Goal: Transaction & Acquisition: Purchase product/service

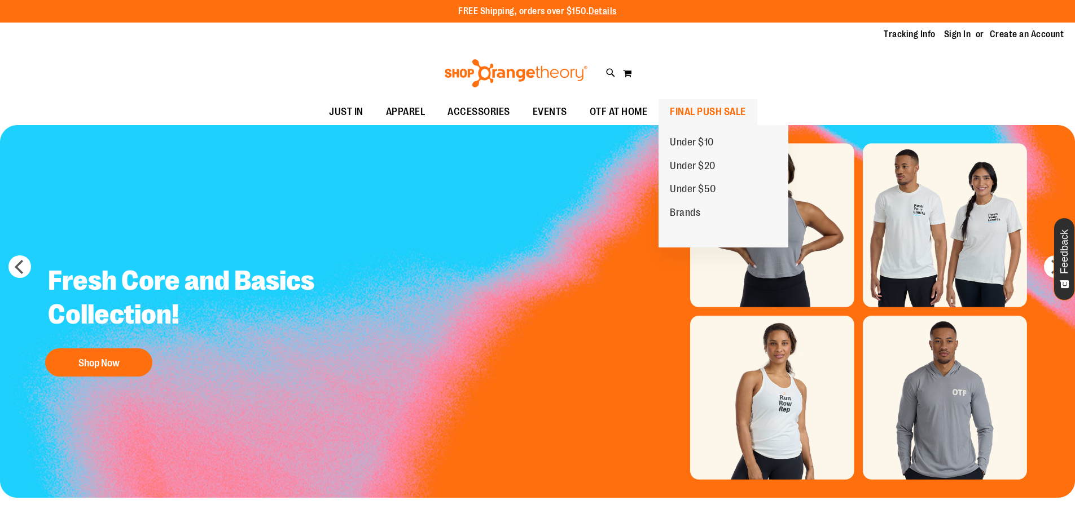
type input "**********"
click at [696, 104] on span "FINAL PUSH SALE" at bounding box center [708, 111] width 76 height 25
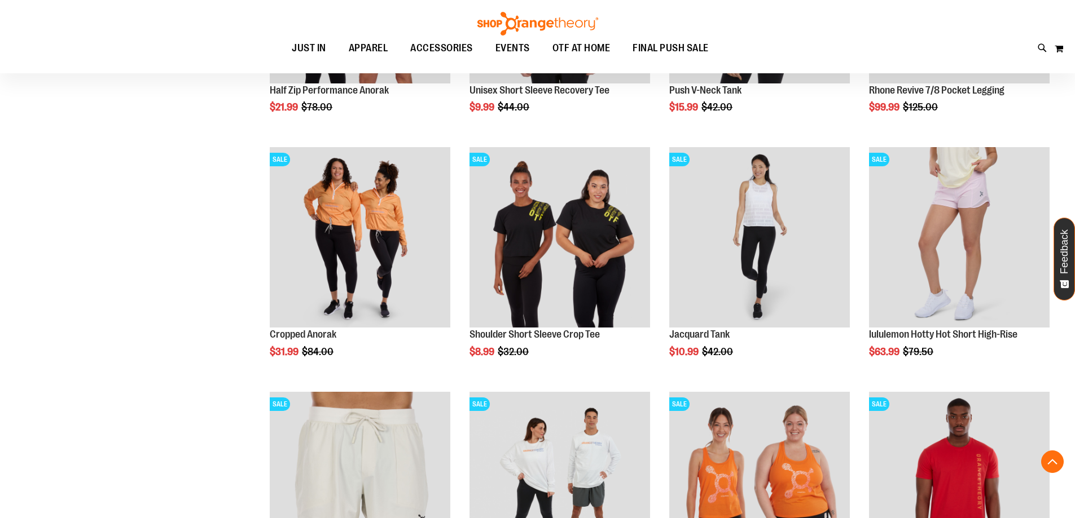
scroll to position [846, 0]
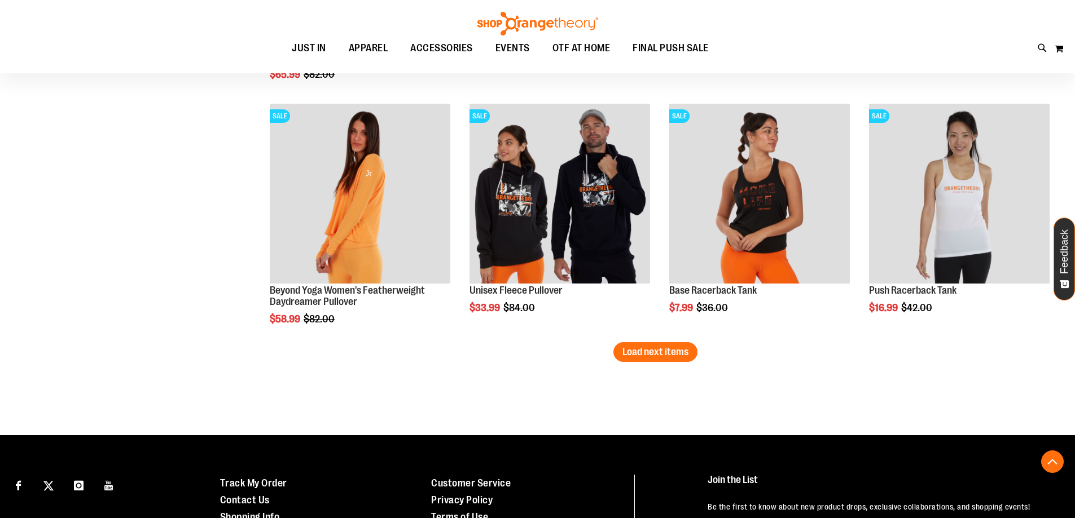
scroll to position [2087, 0]
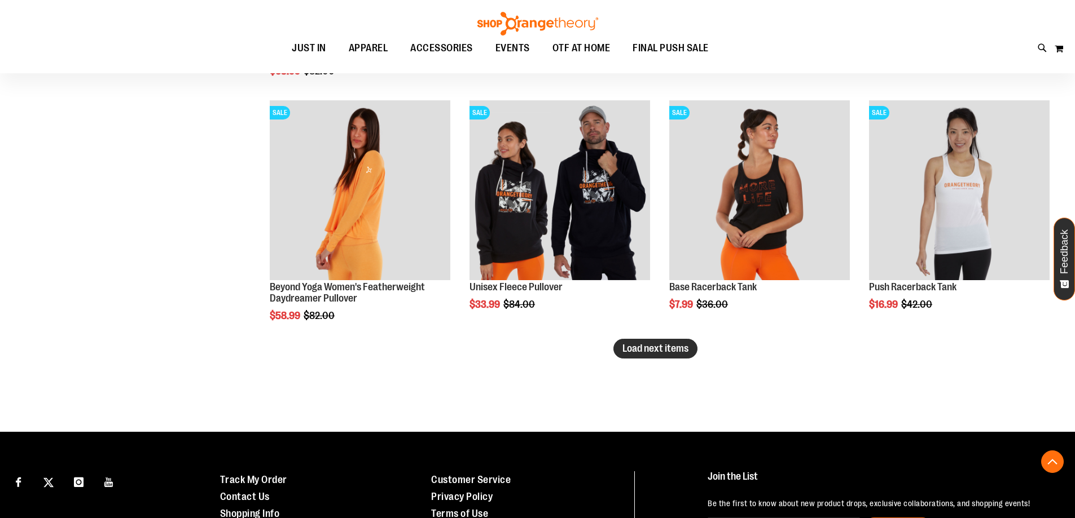
type input "**********"
click at [628, 356] on button "Load next items" at bounding box center [655, 349] width 84 height 20
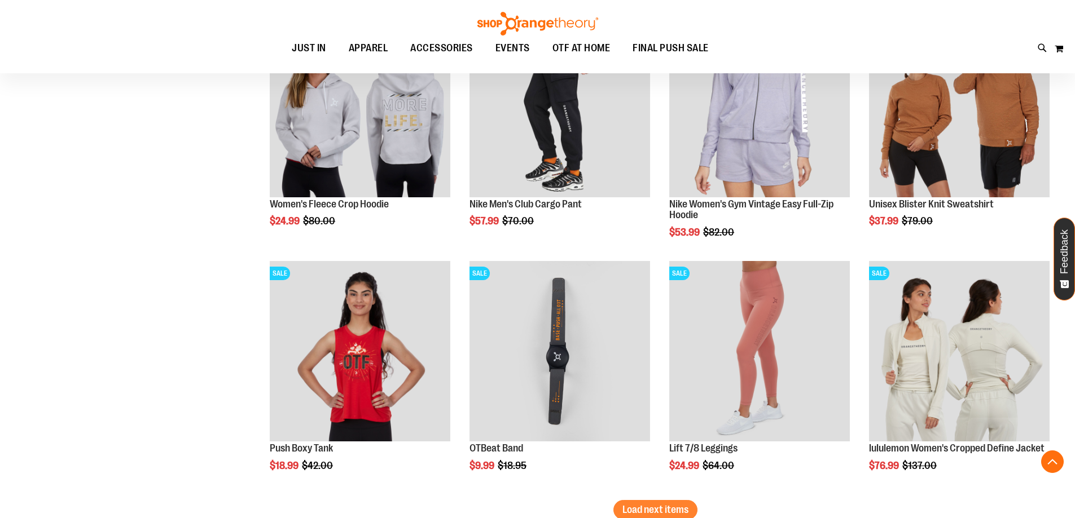
scroll to position [2707, 0]
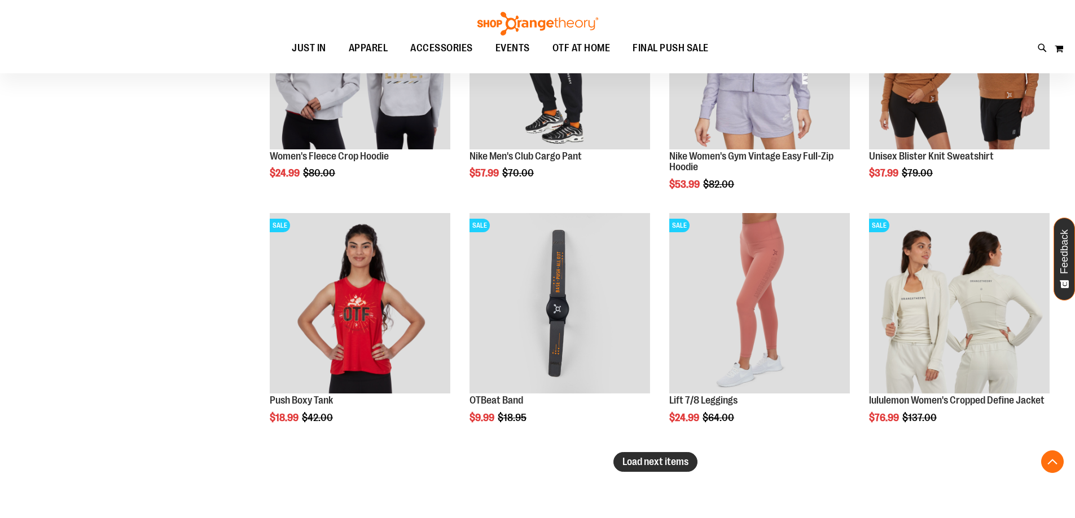
click at [666, 467] on span "Load next items" at bounding box center [655, 461] width 66 height 11
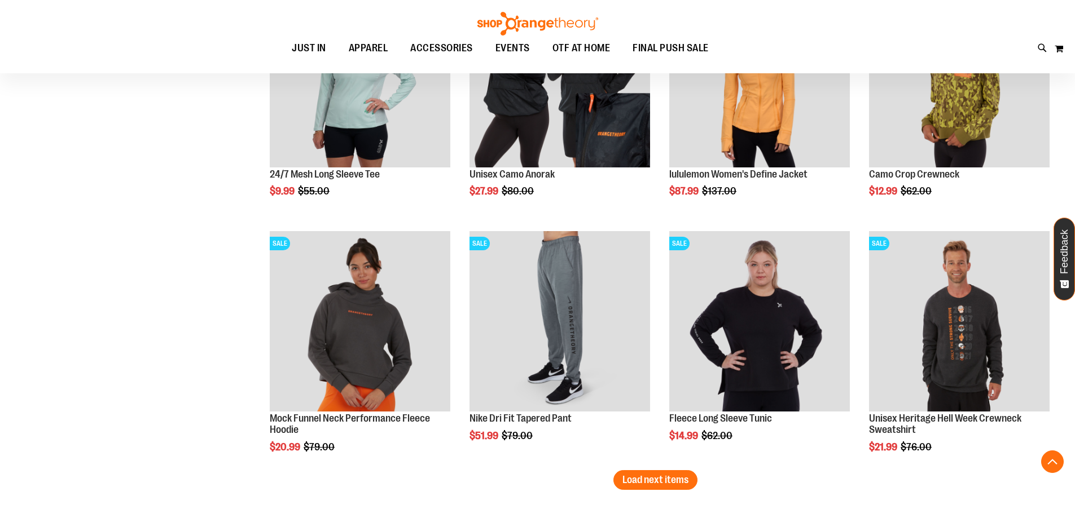
scroll to position [3441, 0]
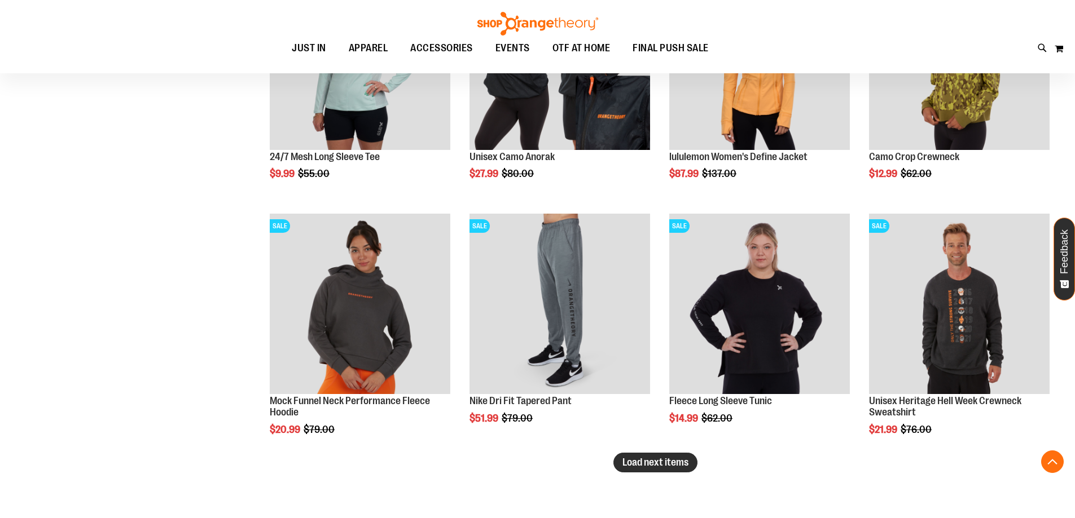
click at [667, 469] on button "Load next items" at bounding box center [655, 463] width 84 height 20
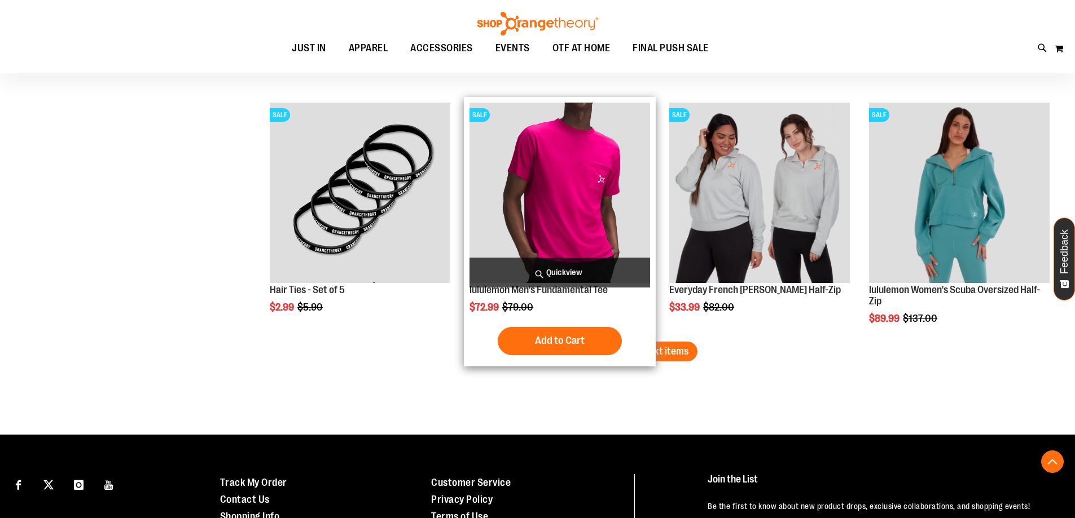
scroll to position [4287, 0]
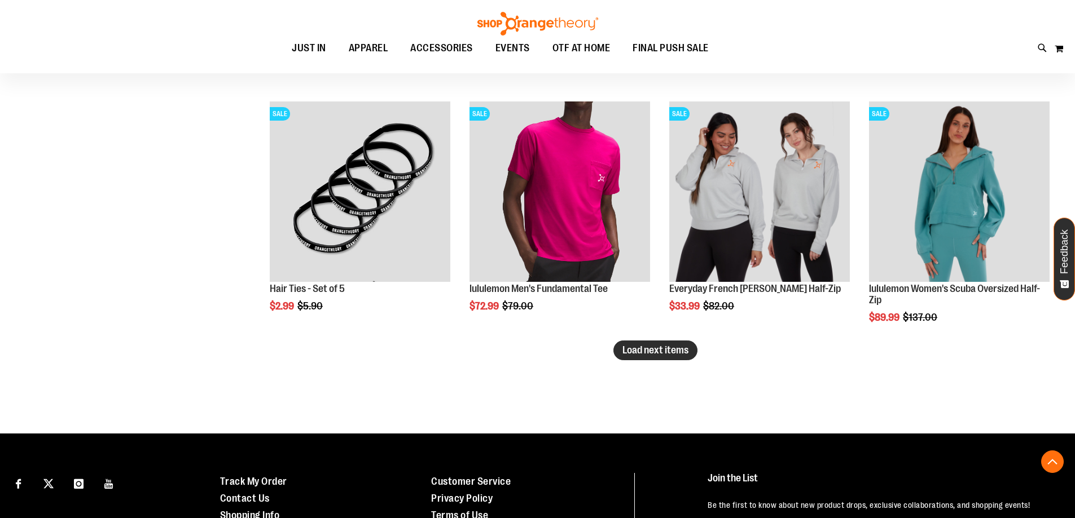
click at [648, 356] on button "Load next items" at bounding box center [655, 351] width 84 height 20
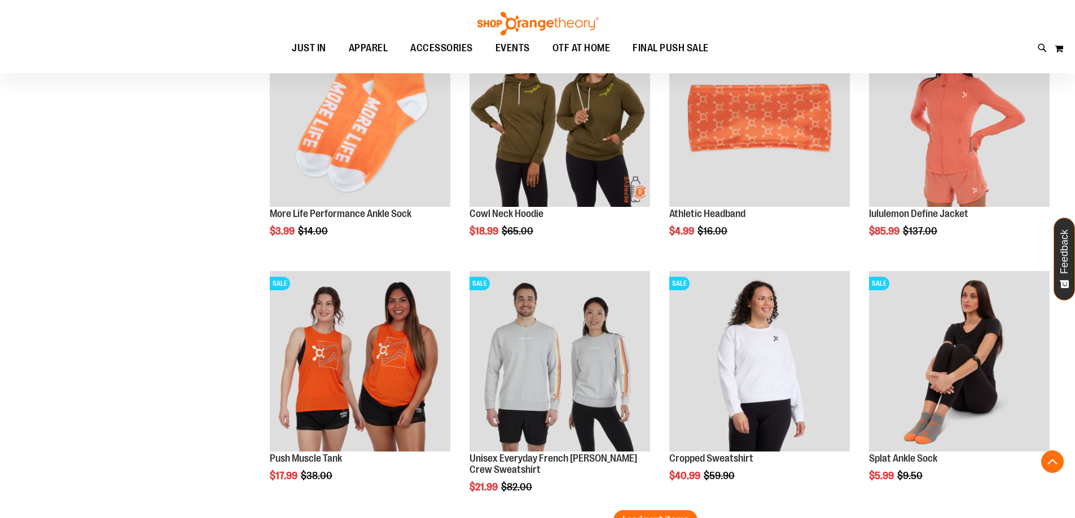
scroll to position [4907, 0]
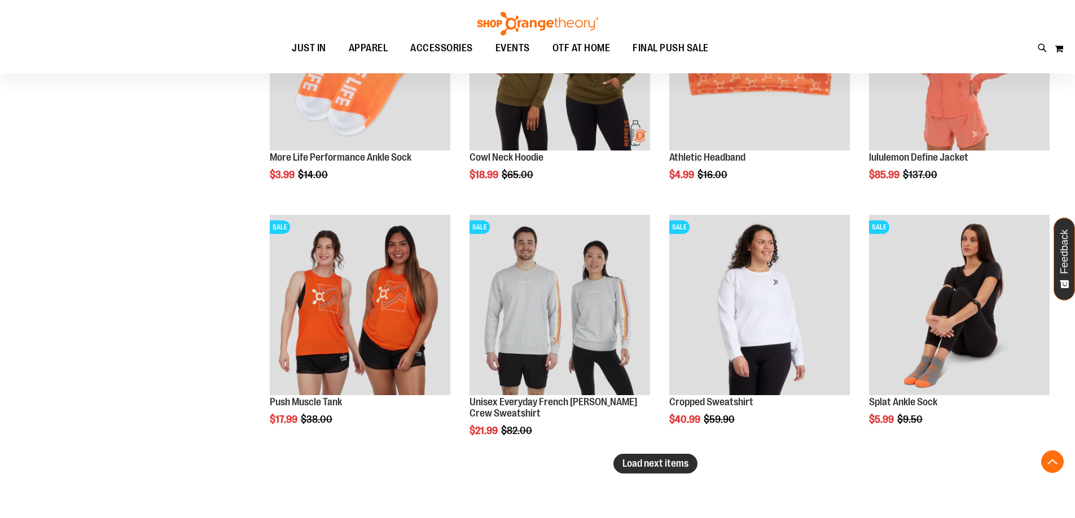
click at [653, 473] on button "Load next items" at bounding box center [655, 464] width 84 height 20
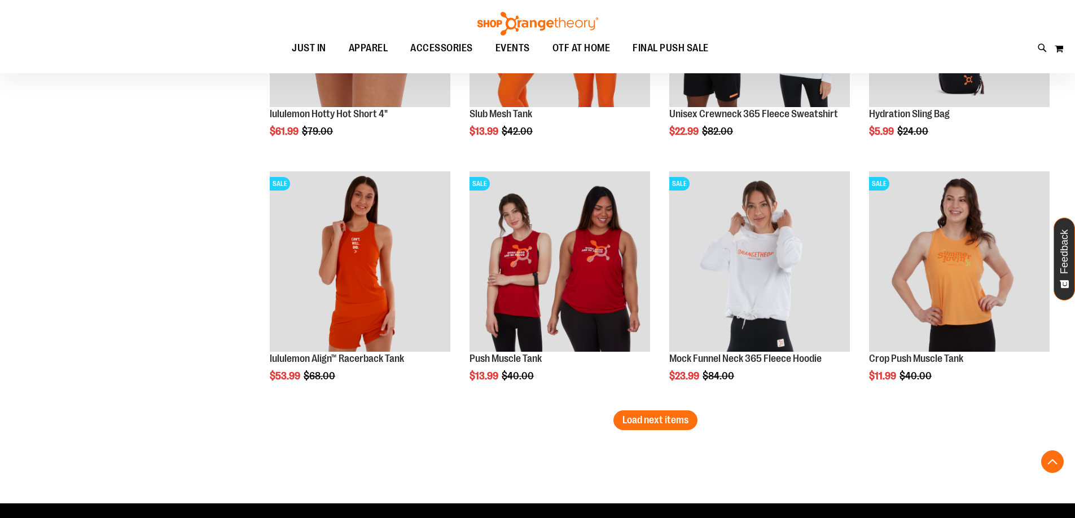
scroll to position [5697, 0]
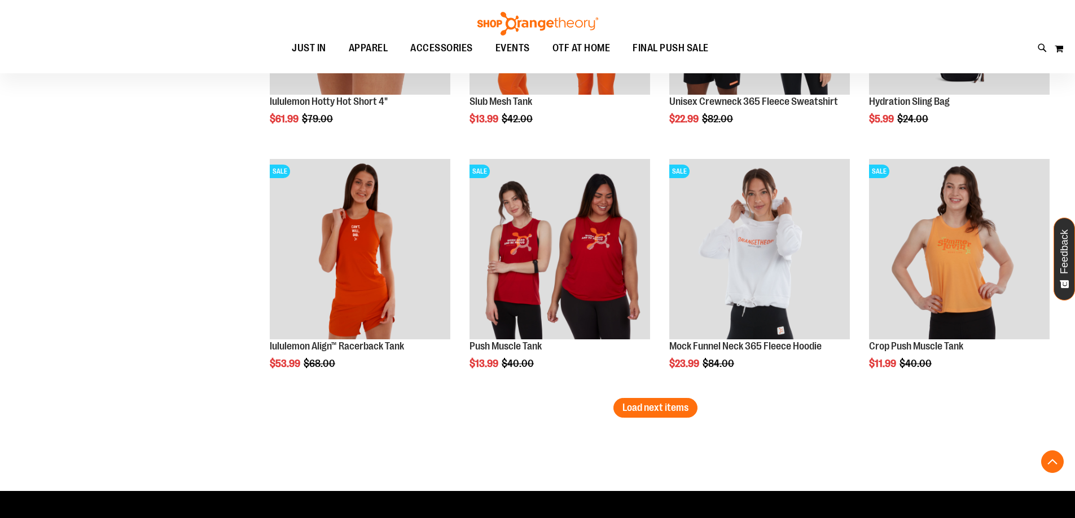
click at [640, 401] on button "Load next items" at bounding box center [655, 408] width 84 height 20
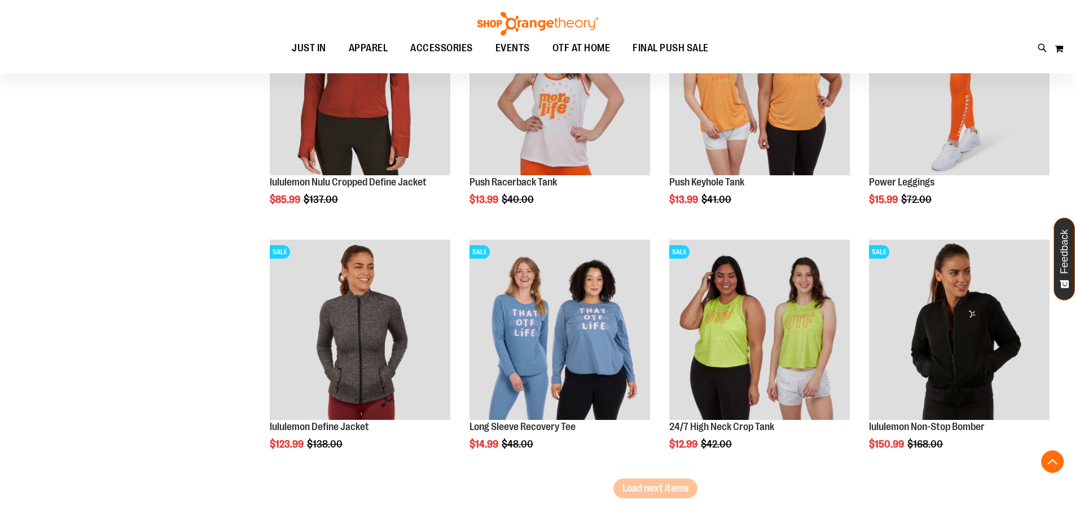
scroll to position [6374, 0]
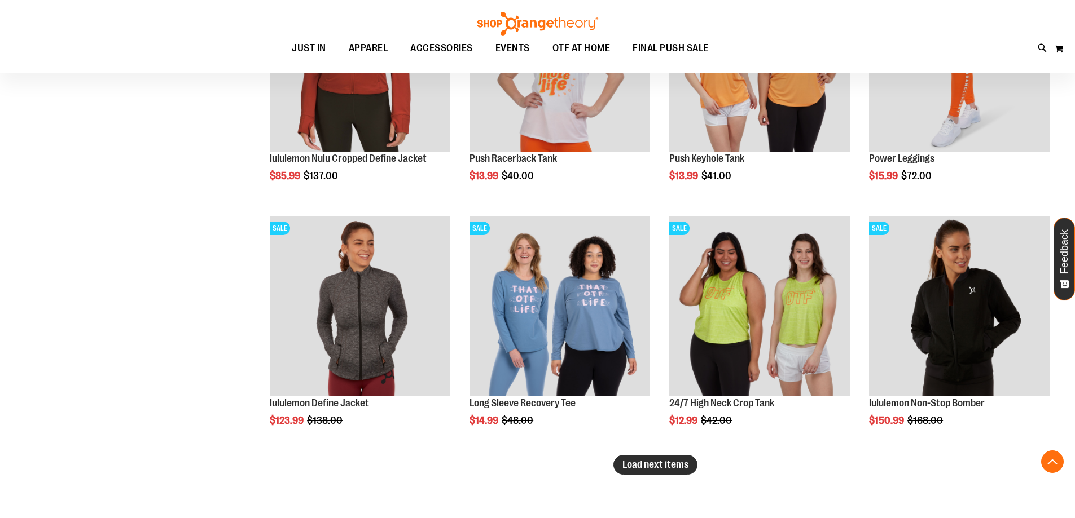
click at [663, 467] on span "Load next items" at bounding box center [655, 464] width 66 height 11
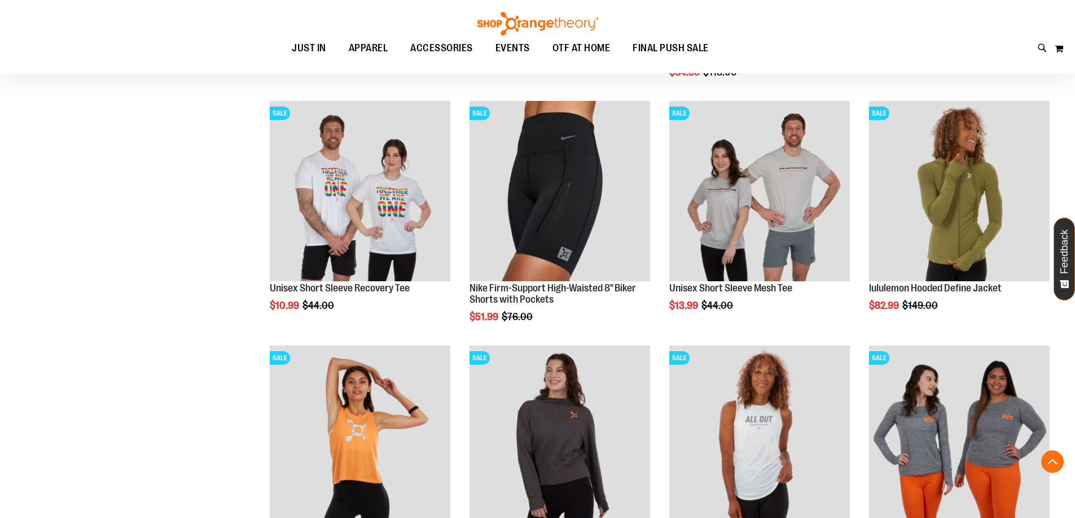
scroll to position [6995, 0]
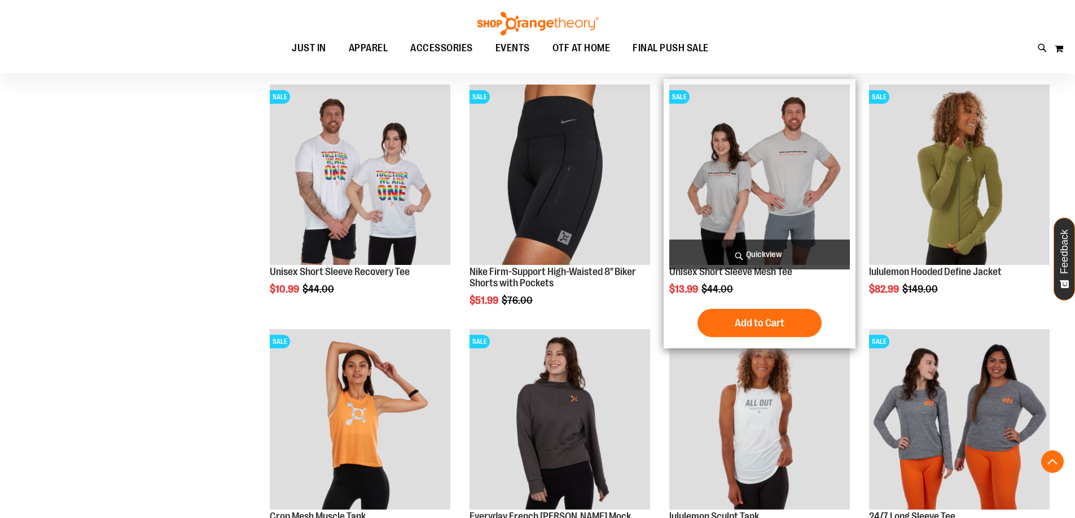
drag, startPoint x: 791, startPoint y: 115, endPoint x: 780, endPoint y: 125, distance: 14.8
click at [792, 116] on img "product" at bounding box center [759, 175] width 181 height 181
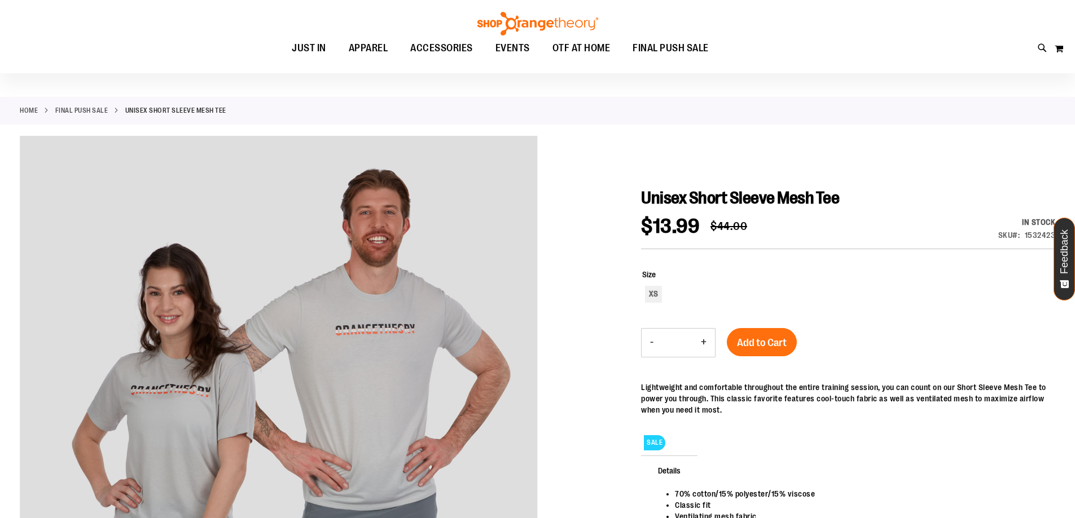
scroll to position [112, 0]
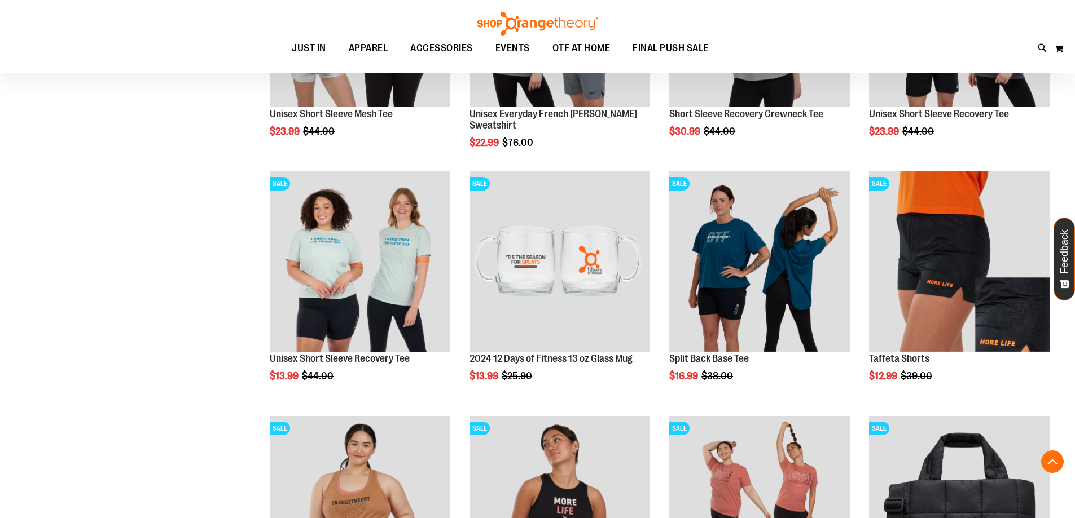
scroll to position [958, 0]
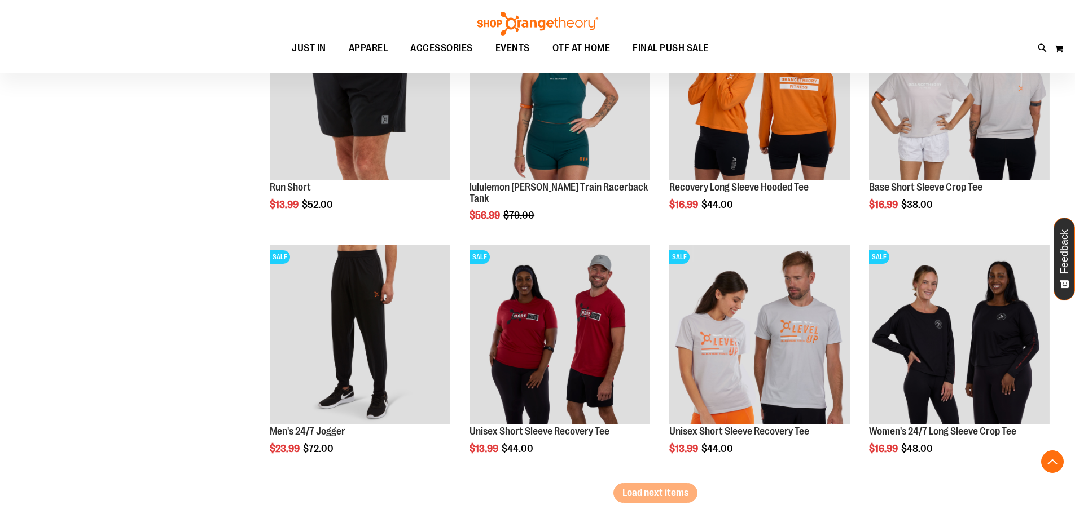
scroll to position [1861, 0]
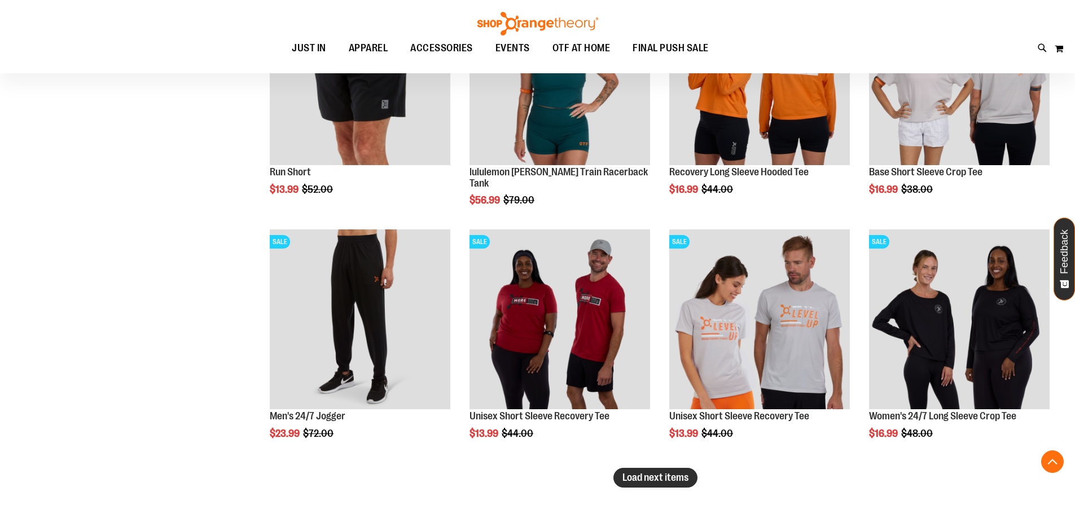
type input "**********"
click at [633, 482] on span "Load next items" at bounding box center [655, 477] width 66 height 11
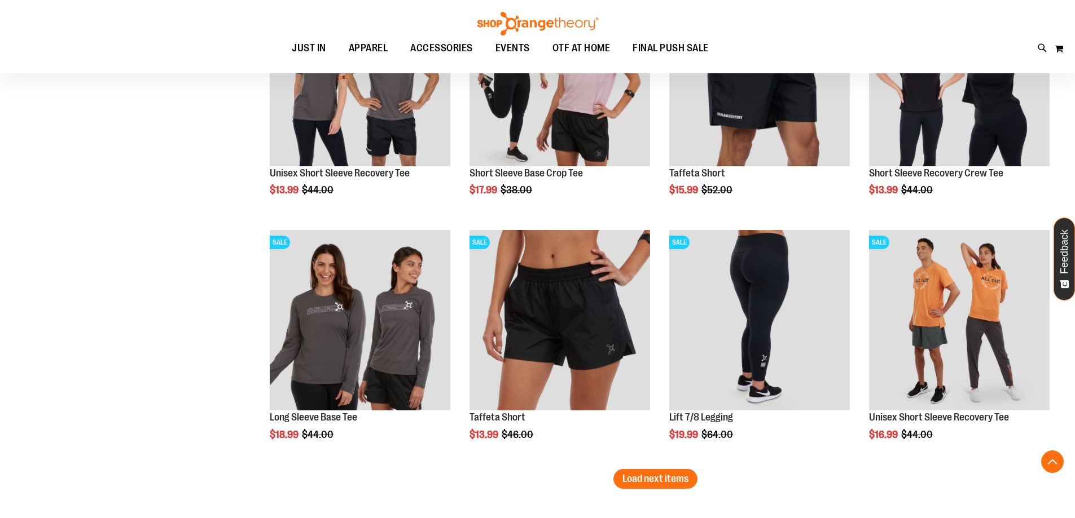
scroll to position [2594, 0]
click at [665, 485] on button "Load next items" at bounding box center [655, 479] width 84 height 20
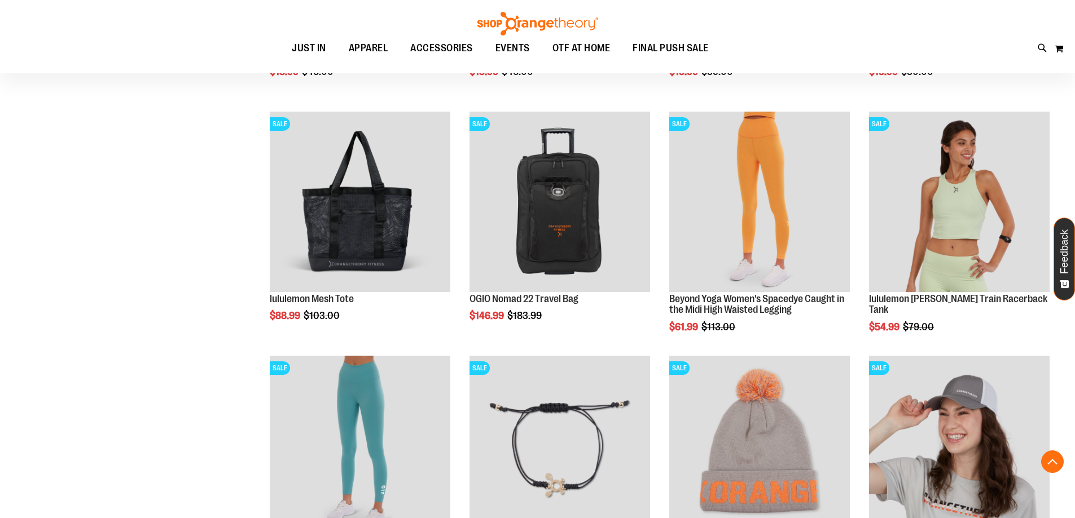
scroll to position [3328, 0]
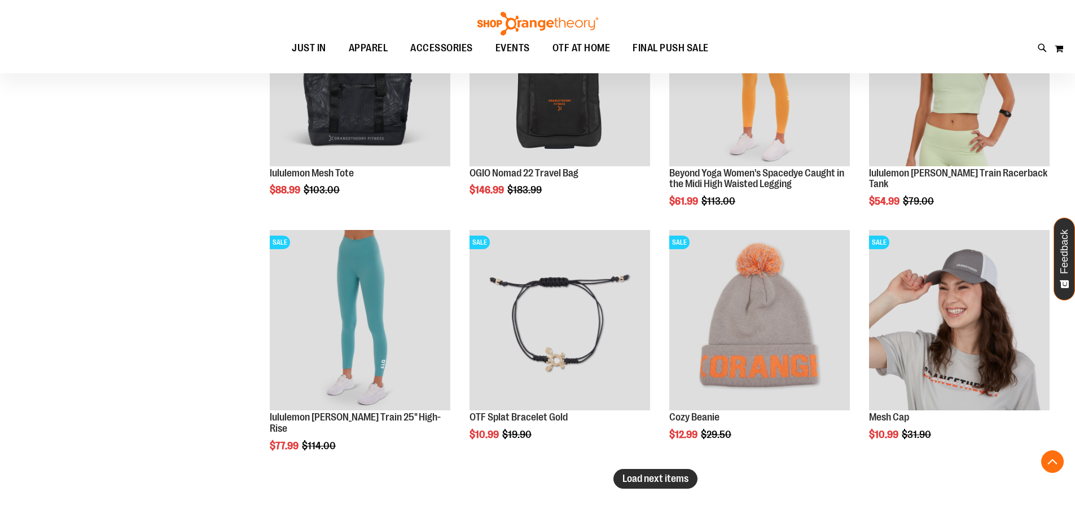
click at [661, 481] on span "Load next items" at bounding box center [655, 478] width 66 height 11
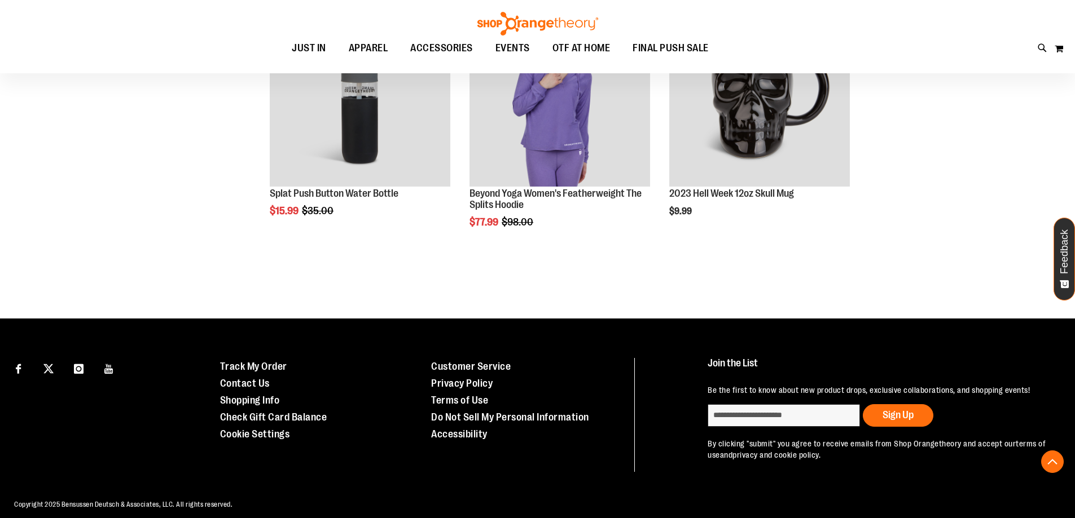
scroll to position [4287, 0]
